Goal: Task Accomplishment & Management: Use online tool/utility

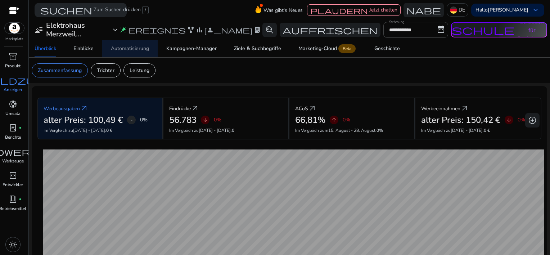
click at [135, 47] on font "Automatisierung" at bounding box center [130, 48] width 38 height 5
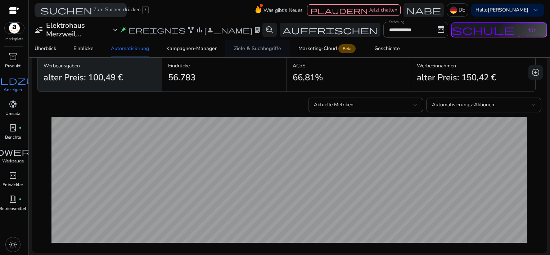
click at [253, 48] on font "Ziele & Suchbegriffe" at bounding box center [257, 48] width 47 height 5
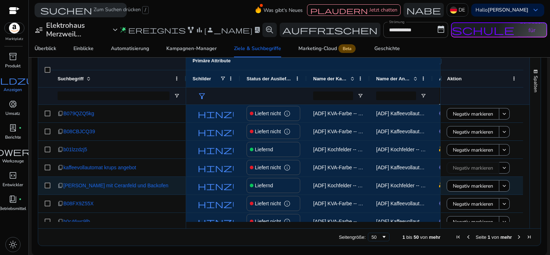
scroll to position [396, 0]
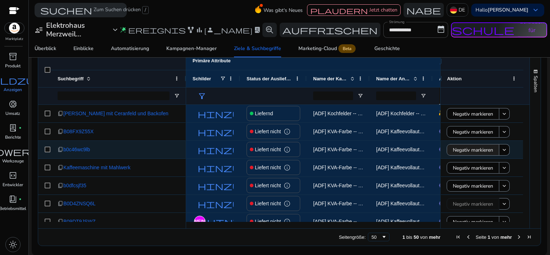
click at [460, 151] on span "Negativ markieren" at bounding box center [473, 150] width 40 height 15
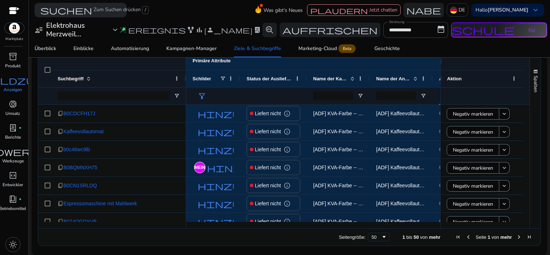
scroll to position [782, 0]
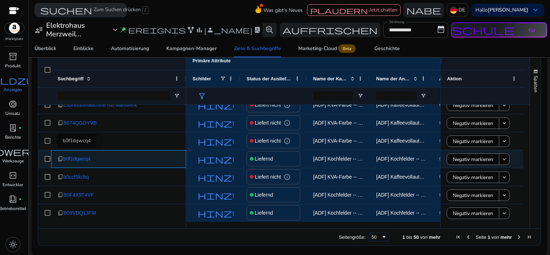
click at [69, 158] on span "b0f1dqwcq4" at bounding box center [76, 159] width 27 height 15
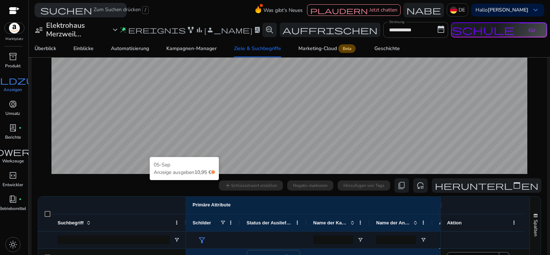
scroll to position [60, 0]
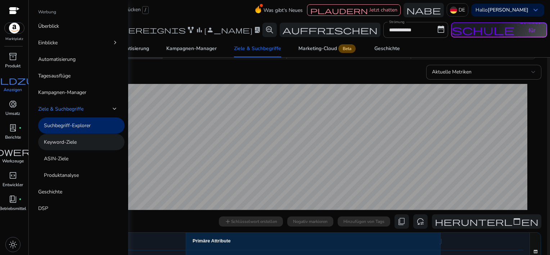
click at [66, 142] on p "Keyword-Ziele" at bounding box center [60, 142] width 33 height 8
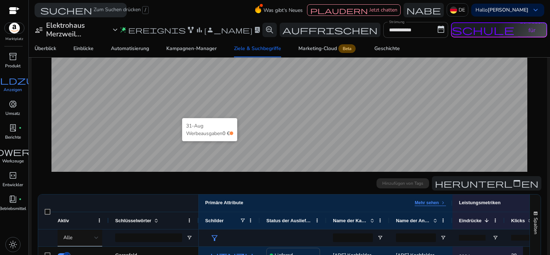
scroll to position [72, 0]
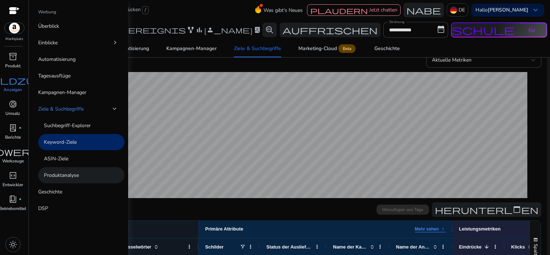
click at [59, 176] on p "Produktanalyse" at bounding box center [61, 175] width 35 height 8
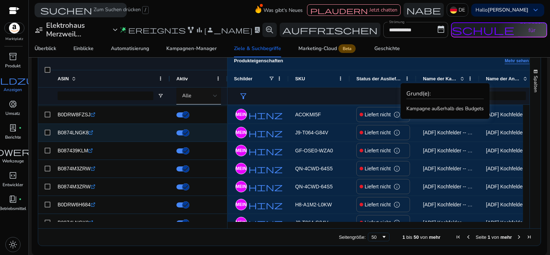
scroll to position [143, 0]
drag, startPoint x: 394, startPoint y: 123, endPoint x: 390, endPoint y: 120, distance: 4.7
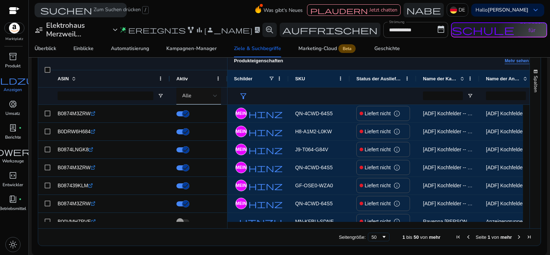
scroll to position [0, 0]
